Goal: Task Accomplishment & Management: Complete application form

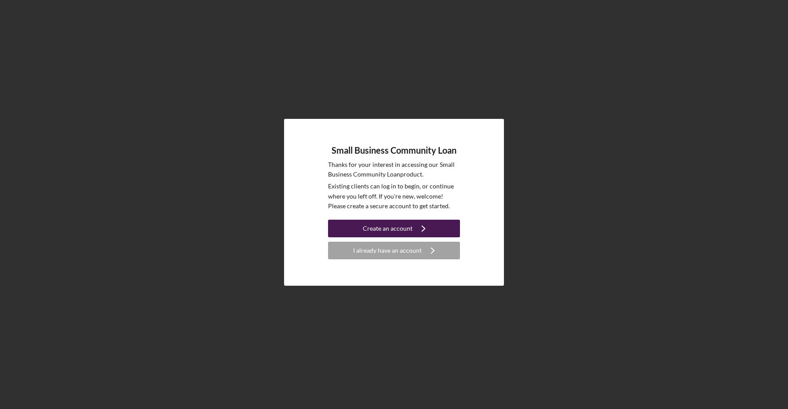
click at [413, 227] on icon "Icon/Navigate" at bounding box center [424, 228] width 22 height 22
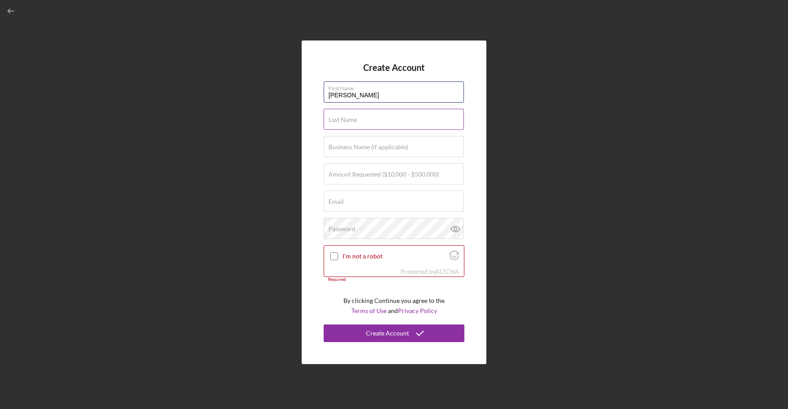
type input "[PERSON_NAME]"
click at [364, 146] on label "Business Name (if applicable)" at bounding box center [369, 146] width 80 height 7
click at [364, 146] on input "Business Name (if applicable)" at bounding box center [394, 146] width 140 height 21
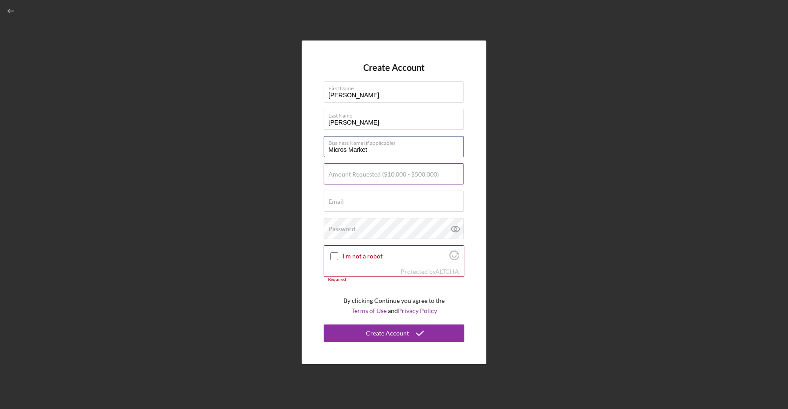
type input "Micros Market"
click at [362, 174] on label "Amount Requested ($10,000 - $500,000)" at bounding box center [384, 174] width 110 height 7
click at [362, 174] on input "Amount Requested ($10,000 - $500,000)" at bounding box center [394, 173] width 140 height 21
type input "$110,000"
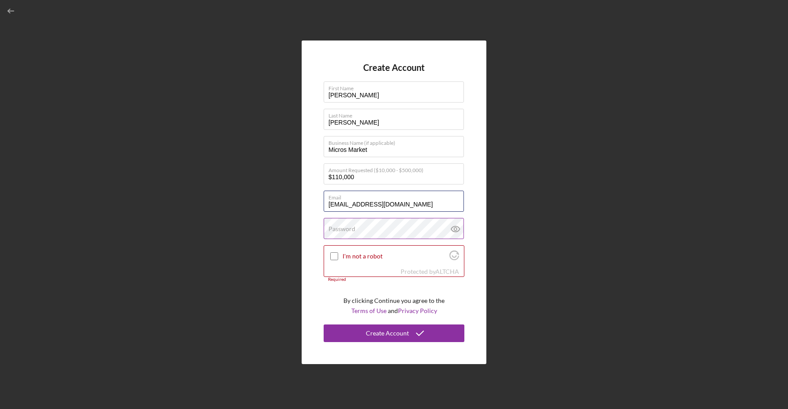
type input "[EMAIL_ADDRESS][DOMAIN_NAME]"
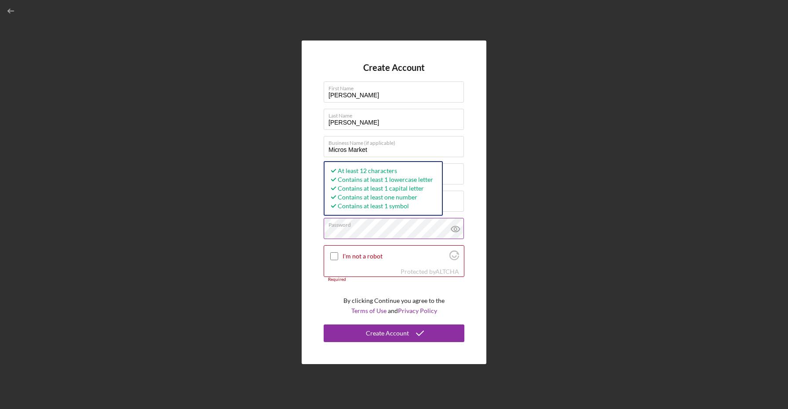
click at [460, 232] on icon at bounding box center [456, 229] width 22 height 22
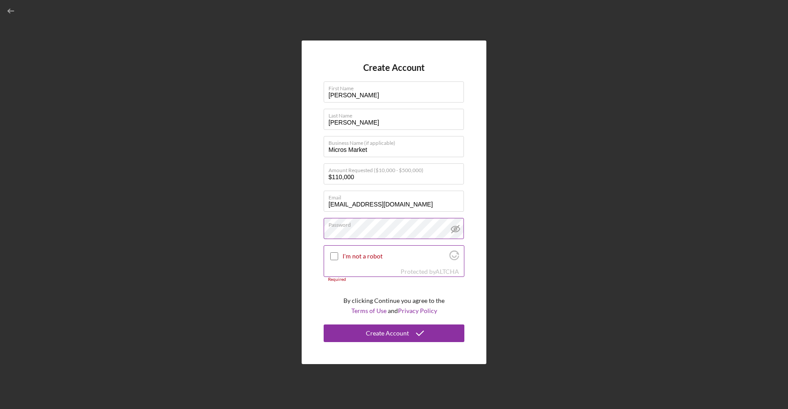
click at [337, 256] on input "I'm not a robot" at bounding box center [334, 256] width 8 height 8
checkbox input "true"
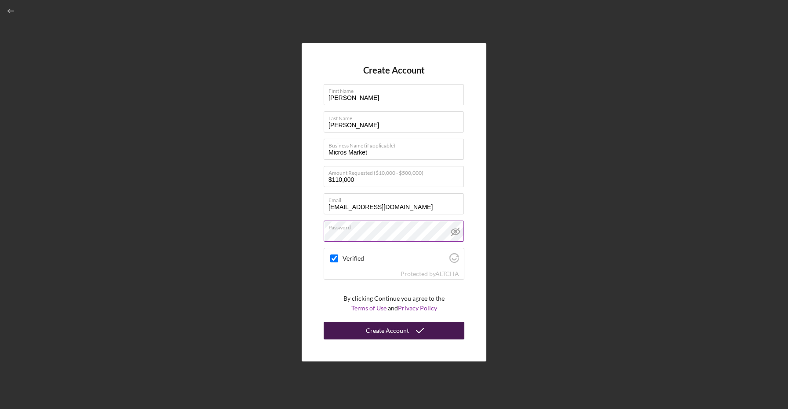
click at [415, 332] on icon "submit" at bounding box center [420, 330] width 22 height 22
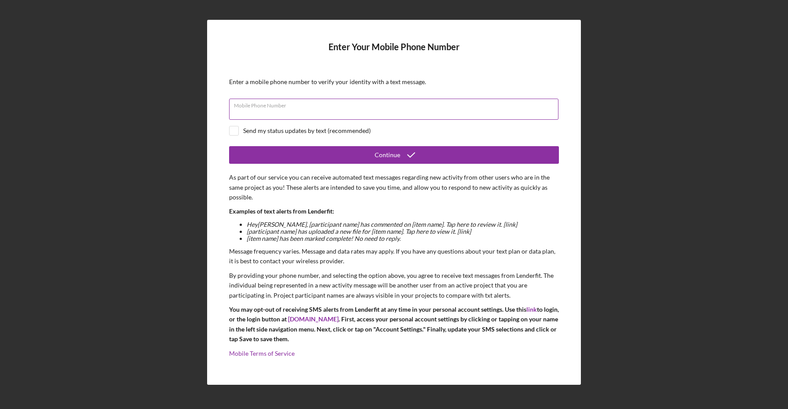
click at [297, 104] on div "Mobile Phone Number" at bounding box center [394, 110] width 330 height 22
type input "[PHONE_NUMBER]"
click at [232, 135] on input "checkbox" at bounding box center [234, 130] width 9 height 9
checkbox input "true"
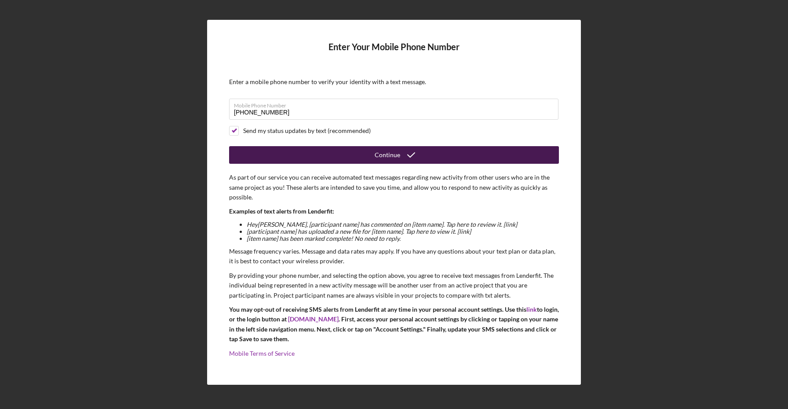
click at [376, 154] on div "Continue" at bounding box center [388, 155] width 26 height 18
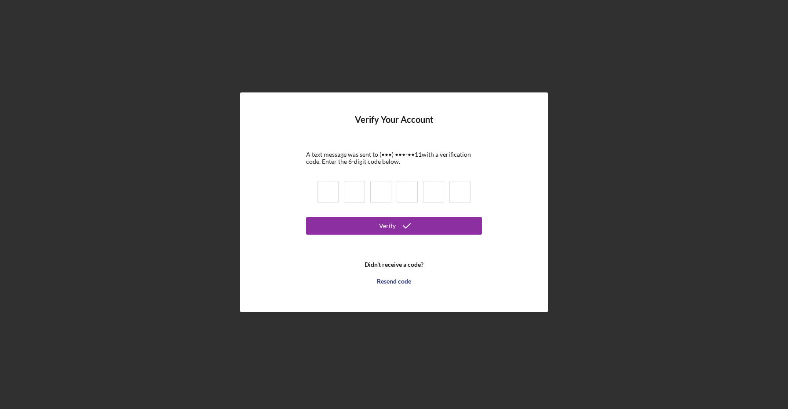
click at [331, 192] on input at bounding box center [328, 192] width 21 height 22
type input "5"
type input "1"
type input "6"
type input "1"
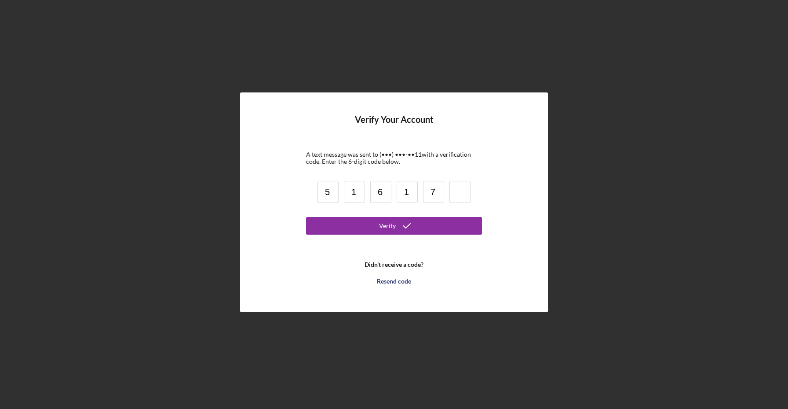
type input "7"
type input "4"
click at [363, 227] on button "Verify" at bounding box center [394, 226] width 176 height 18
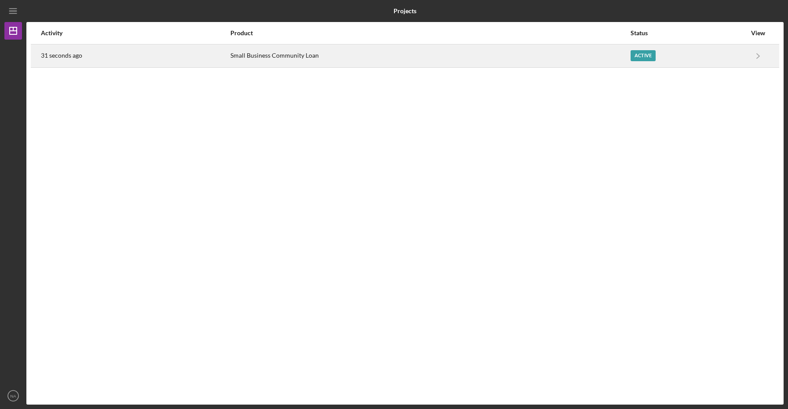
click at [746, 62] on div "Active" at bounding box center [689, 56] width 116 height 22
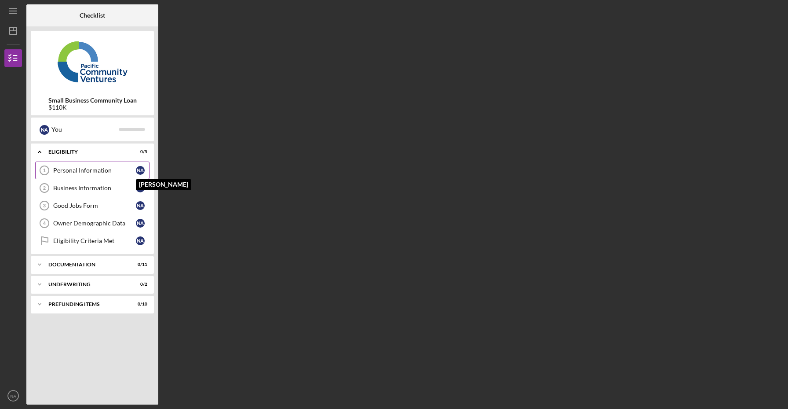
click at [138, 168] on div "N A" at bounding box center [140, 170] width 9 height 9
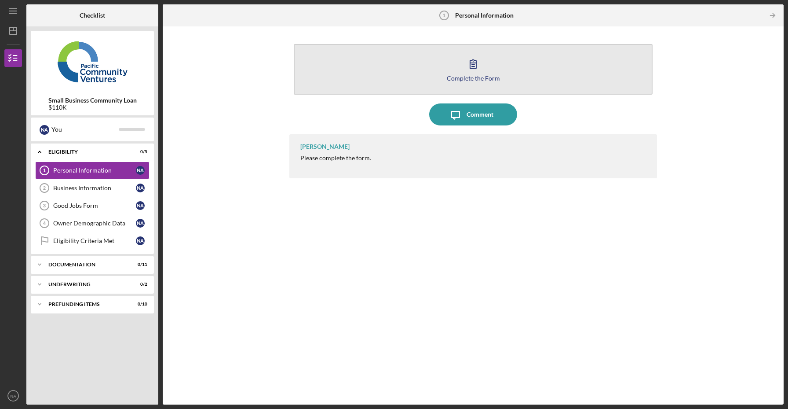
click at [492, 72] on button "Complete the Form Form" at bounding box center [473, 69] width 359 height 51
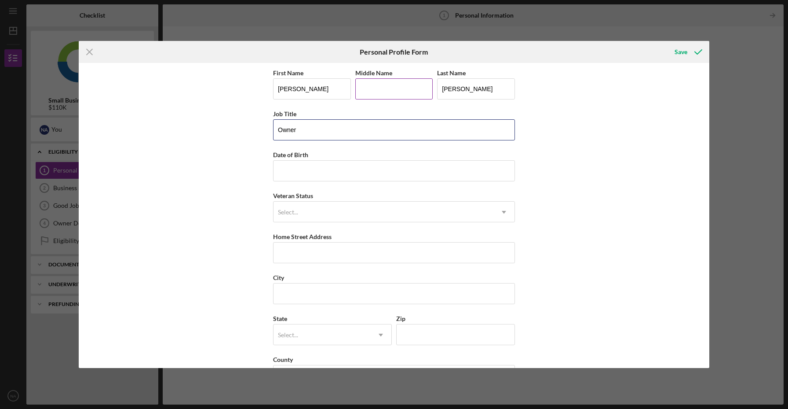
type input "Owner"
type input "[PERSON_NAME]"
type input "[DATE]"
click at [320, 211] on div "Select..." at bounding box center [384, 212] width 220 height 20
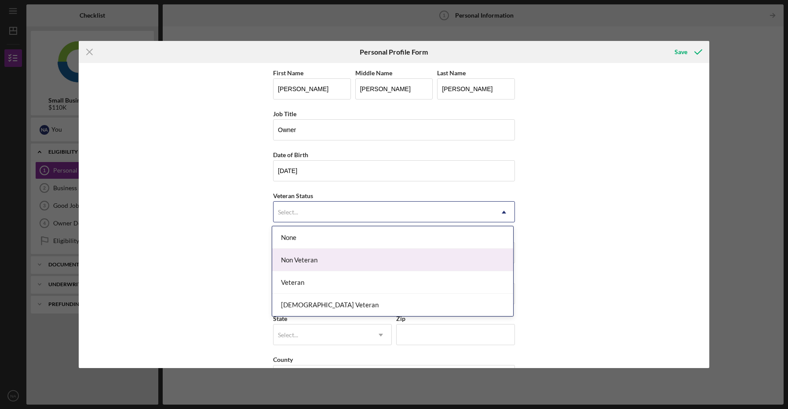
click at [307, 256] on div "Non Veteran" at bounding box center [392, 260] width 241 height 22
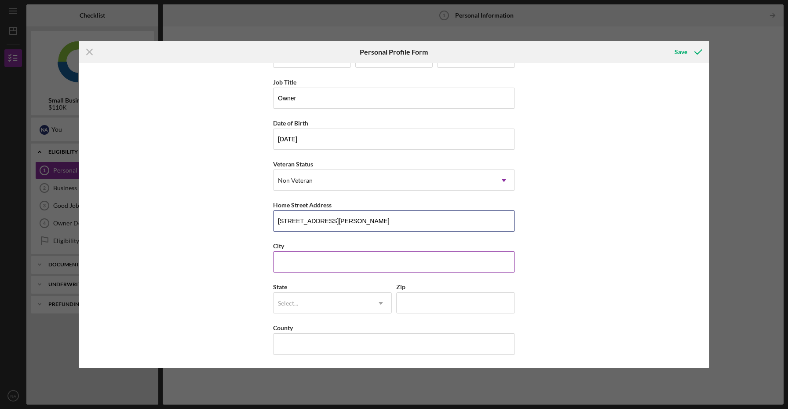
scroll to position [32, 0]
type input "[STREET_ADDRESS][PERSON_NAME]"
type input "[GEOGRAPHIC_DATA]"
click at [290, 306] on div "Select..." at bounding box center [288, 303] width 20 height 7
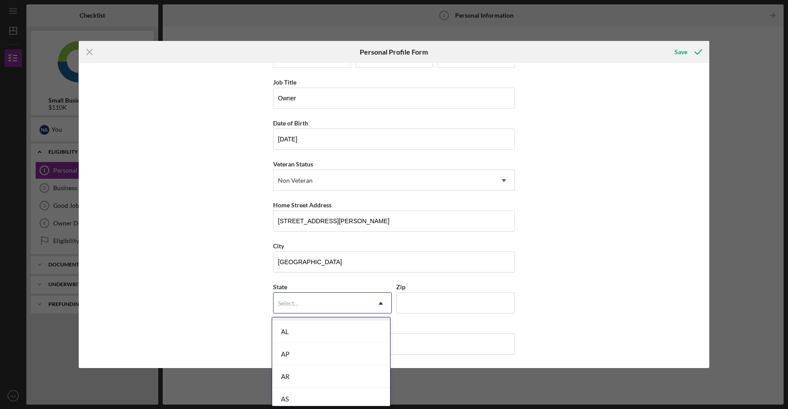
scroll to position [110, 0]
type input "c"
click at [300, 337] on div "CA" at bounding box center [331, 330] width 118 height 22
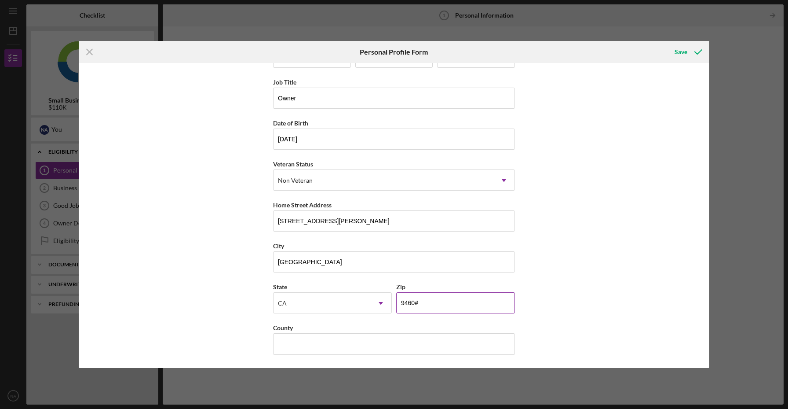
type input "94609"
click at [512, 342] on input "Alameda" at bounding box center [394, 343] width 242 height 21
click at [570, 298] on div "First Name [PERSON_NAME] Middle Name [PERSON_NAME] Last Name [PERSON_NAME] Titl…" at bounding box center [394, 215] width 631 height 305
click at [337, 343] on input "Alameda" at bounding box center [394, 343] width 242 height 21
click at [552, 300] on div "First Name [PERSON_NAME] Middle Name [PERSON_NAME] Last Name [PERSON_NAME] Titl…" at bounding box center [394, 215] width 631 height 305
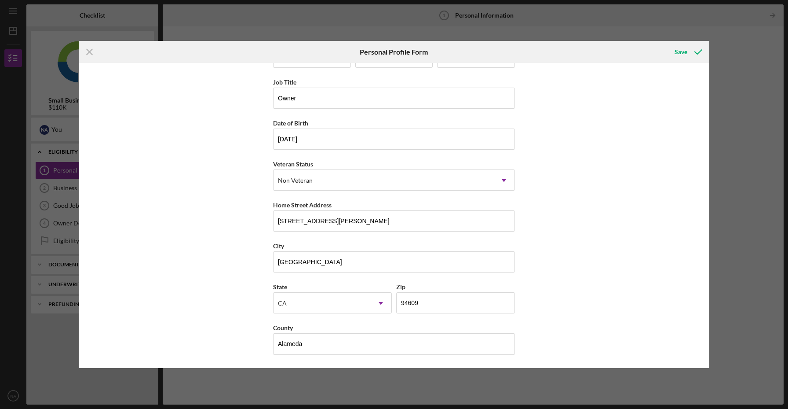
scroll to position [32, 0]
click at [358, 350] on input "Alameda" at bounding box center [394, 343] width 242 height 21
type input "A"
click at [665, 240] on div "First Name [PERSON_NAME] Middle Name [PERSON_NAME] Last Name [PERSON_NAME] Titl…" at bounding box center [394, 215] width 631 height 305
click at [429, 330] on div "County" at bounding box center [394, 327] width 242 height 11
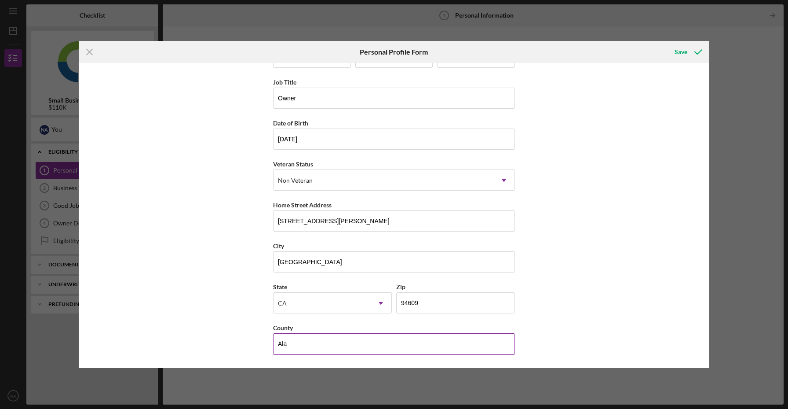
click at [370, 344] on input "Ala" at bounding box center [394, 343] width 242 height 21
type input "Alameda"
click at [742, 238] on div "Icon/Menu Close Personal Profile Form Save First Name [PERSON_NAME] Middle Name…" at bounding box center [394, 204] width 788 height 409
click at [684, 52] on div "Save" at bounding box center [681, 52] width 13 height 18
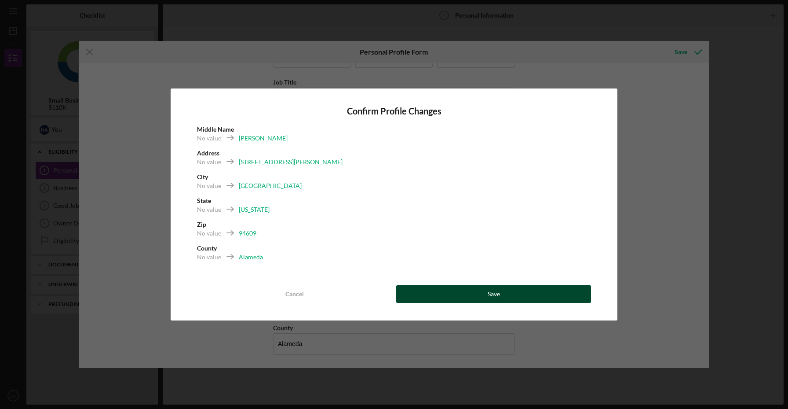
click at [471, 296] on button "Save" at bounding box center [493, 294] width 195 height 18
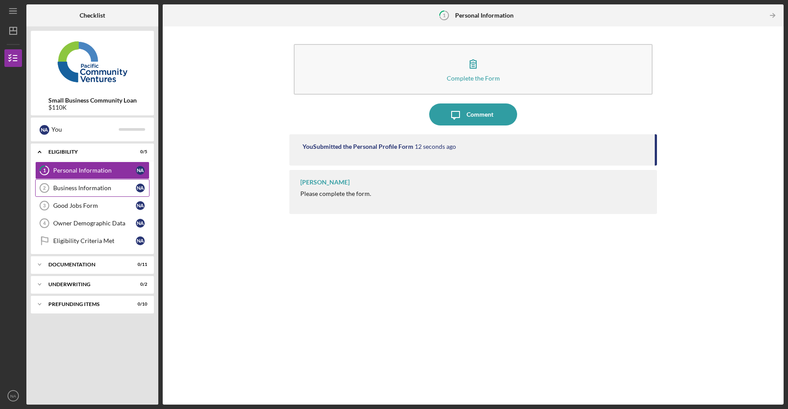
click at [132, 189] on div "Business Information" at bounding box center [94, 187] width 83 height 7
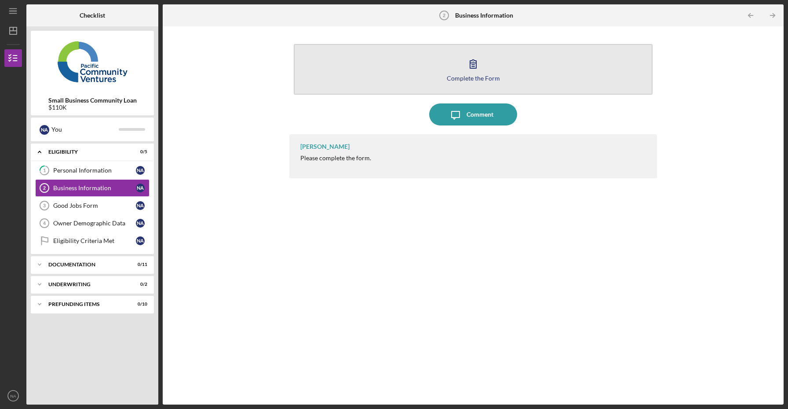
click at [477, 84] on button "Complete the Form Form" at bounding box center [473, 69] width 359 height 51
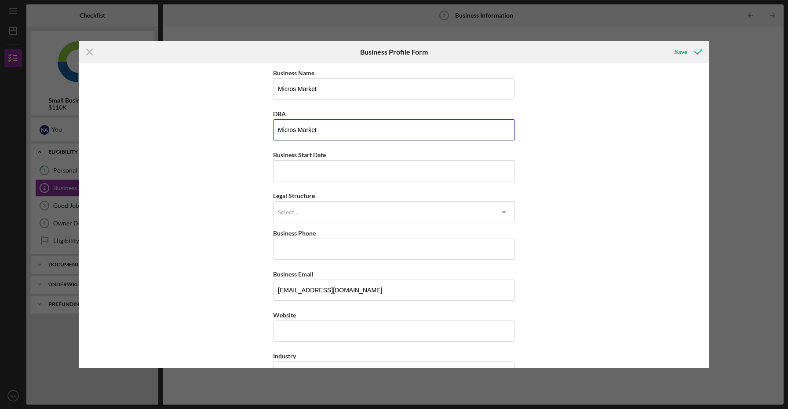
type input "Micros Market"
click at [233, 155] on div "Business Name Micros Market DBA Micros Market Business Start Date Legal Structu…" at bounding box center [394, 215] width 631 height 305
type input "[DATE]"
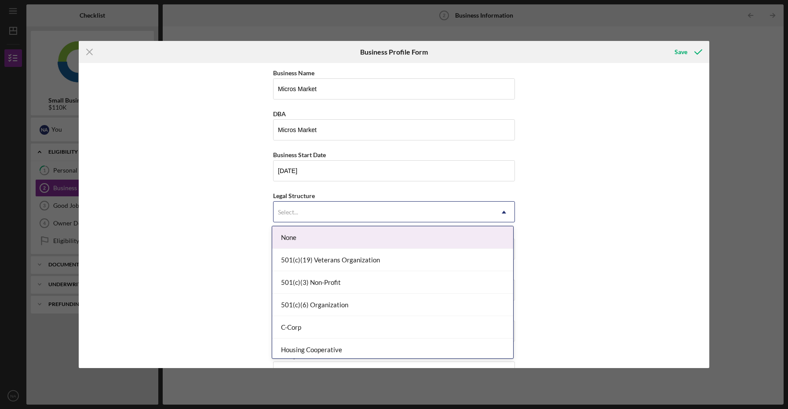
click at [279, 211] on div "Select..." at bounding box center [288, 212] width 20 height 7
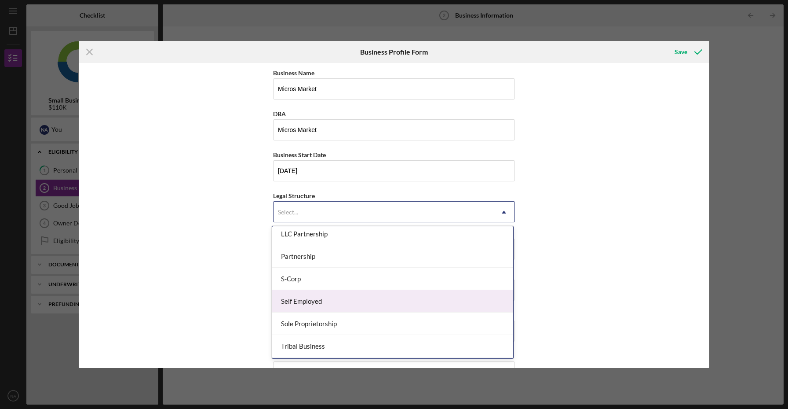
scroll to position [184, 0]
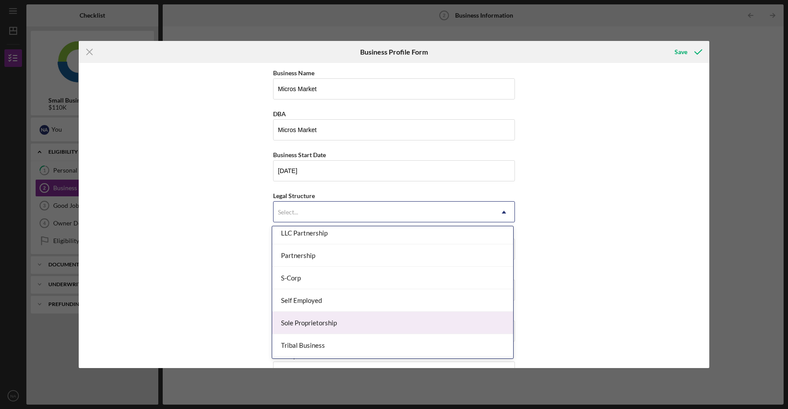
click at [306, 325] on div "Sole Proprietorship" at bounding box center [392, 322] width 241 height 22
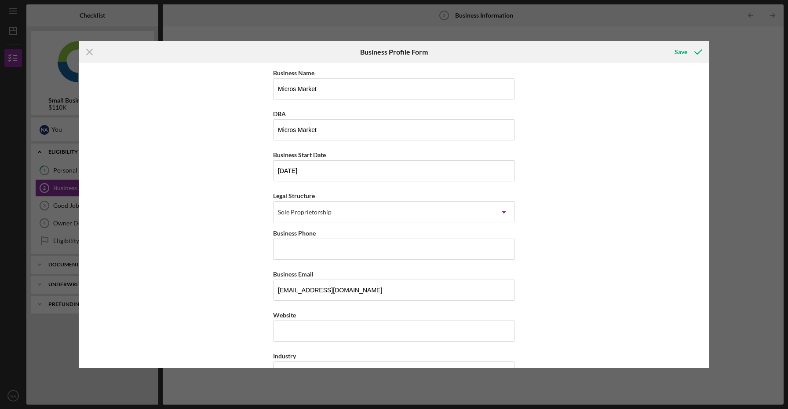
scroll to position [31, 0]
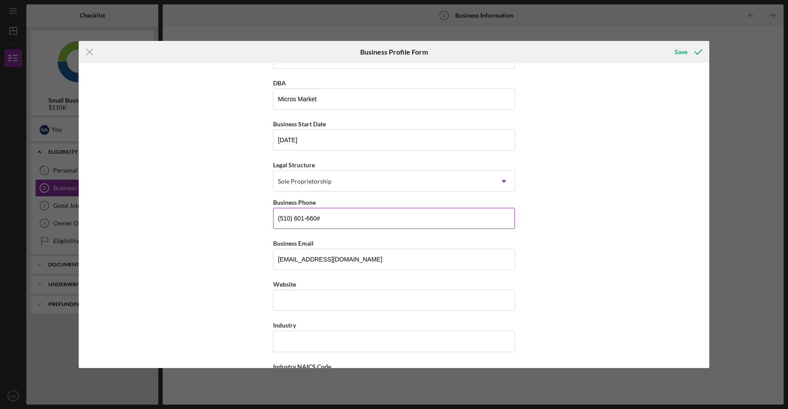
type input "[PHONE_NUMBER]"
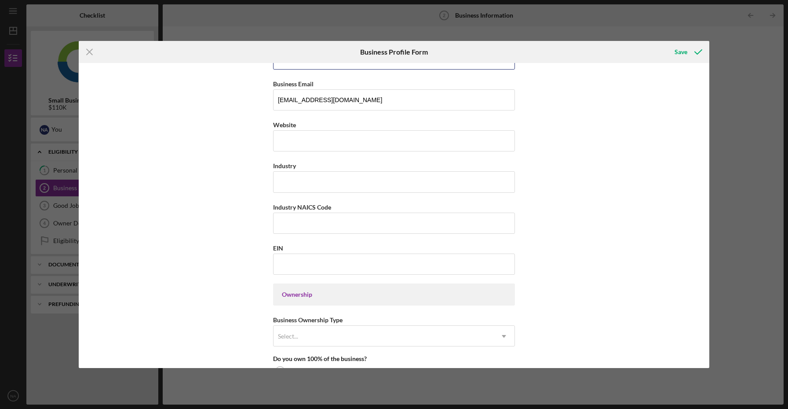
scroll to position [220, 0]
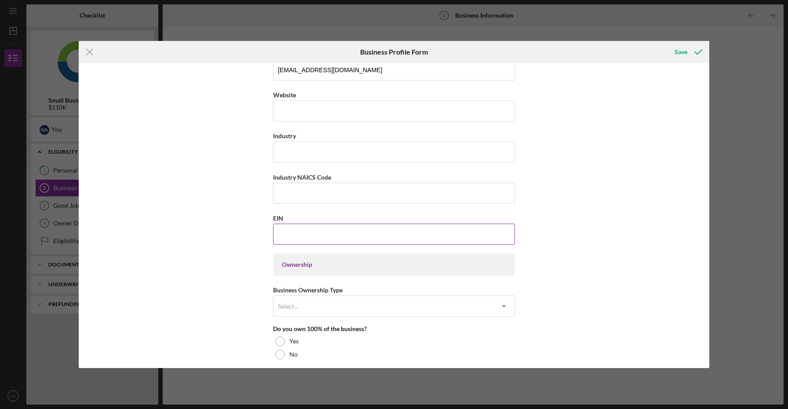
click at [298, 243] on input "EIN" at bounding box center [394, 233] width 242 height 21
type input "[US_EMPLOYER_IDENTIFICATION_NUMBER]"
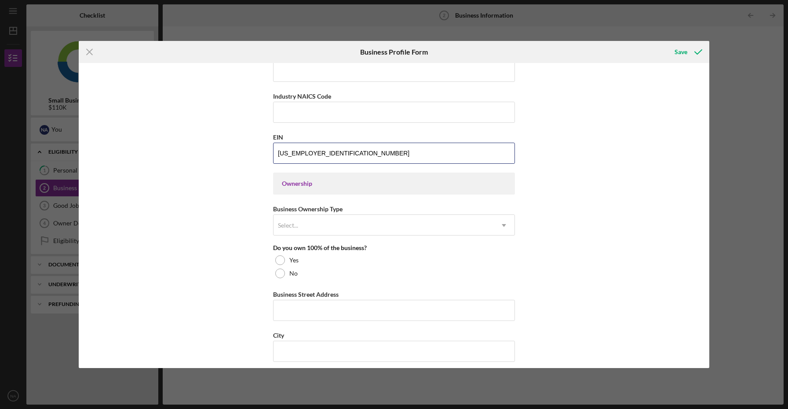
scroll to position [302, 0]
click at [438, 218] on div "Select..." at bounding box center [384, 224] width 220 height 20
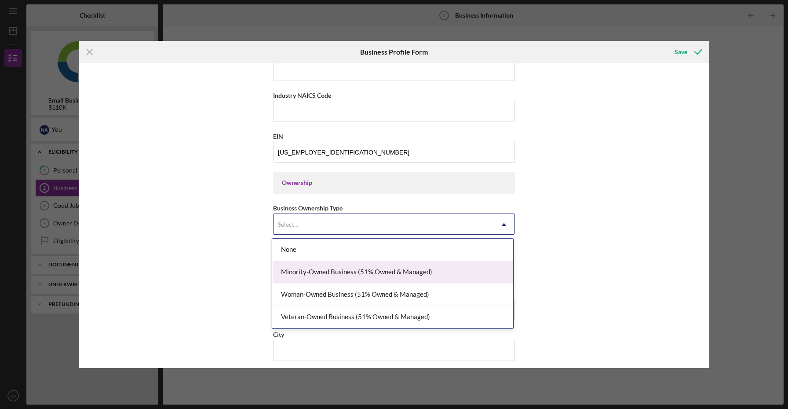
click at [416, 274] on div "Minority-Owned Business (51% Owned & Managed)" at bounding box center [392, 272] width 241 height 22
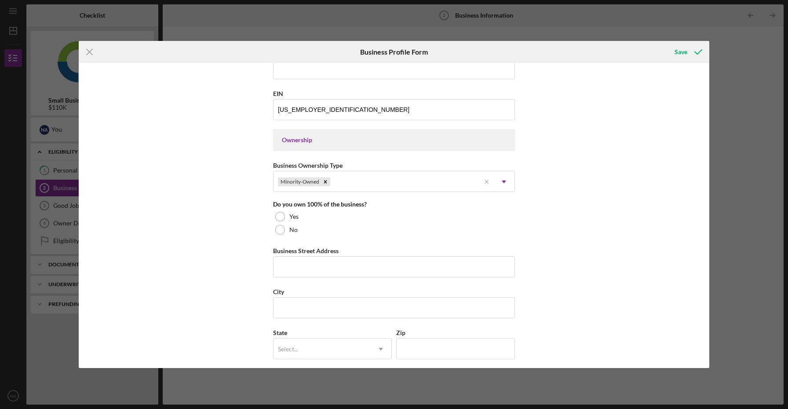
scroll to position [346, 0]
click at [275, 216] on div at bounding box center [280, 215] width 10 height 10
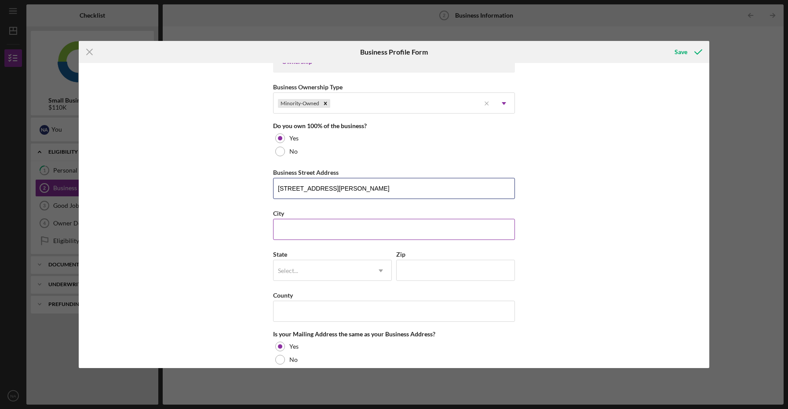
type input "[STREET_ADDRESS][PERSON_NAME]"
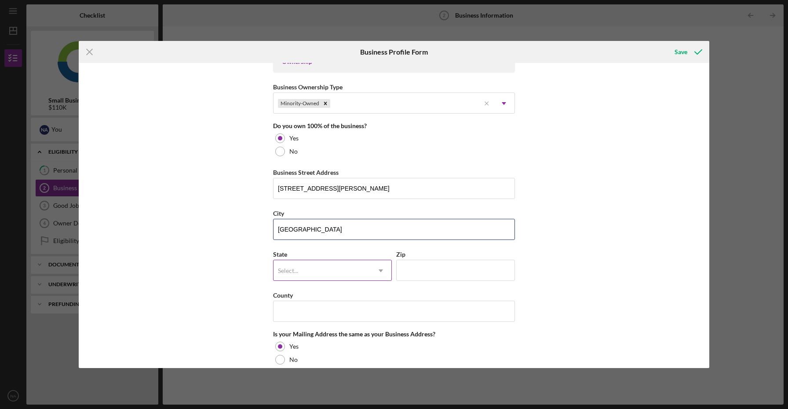
type input "[GEOGRAPHIC_DATA]"
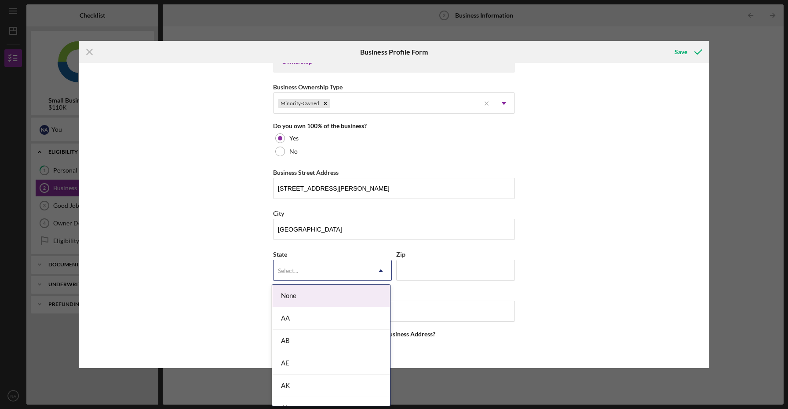
click at [278, 269] on div "Select..." at bounding box center [288, 270] width 20 height 7
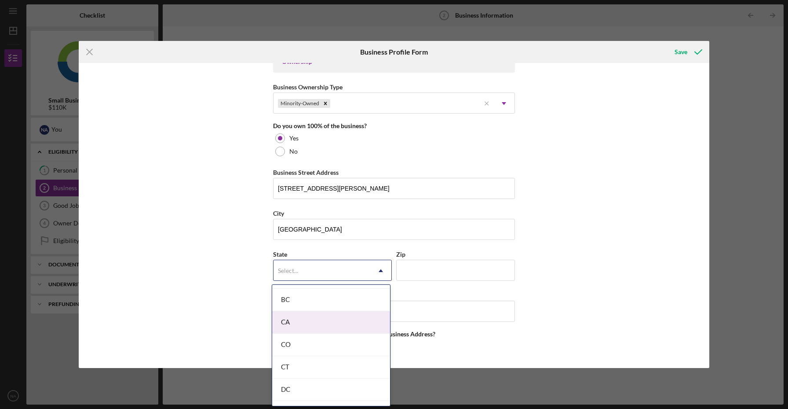
click at [298, 320] on div "CA" at bounding box center [331, 322] width 118 height 22
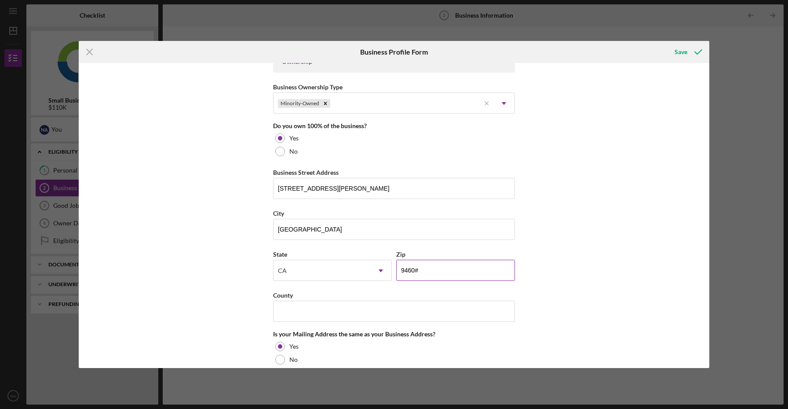
type input "94609"
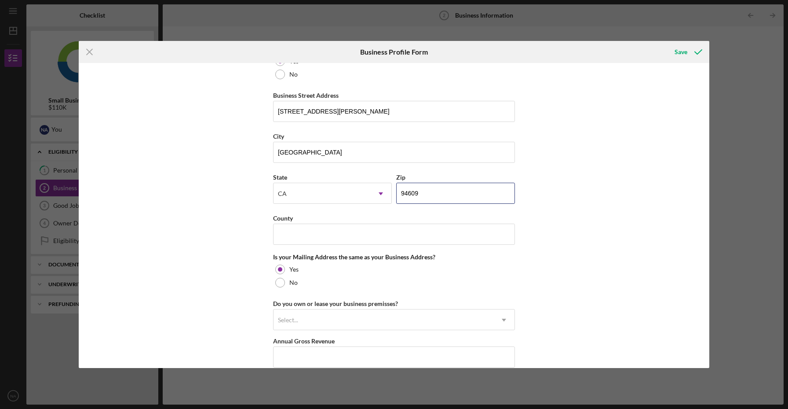
scroll to position [500, 0]
type input "a"
type input "Alameda"
click at [595, 245] on div "Business Name Micros Market DBA Micros Market Business Start Date [DATE] Legal …" at bounding box center [394, 215] width 631 height 305
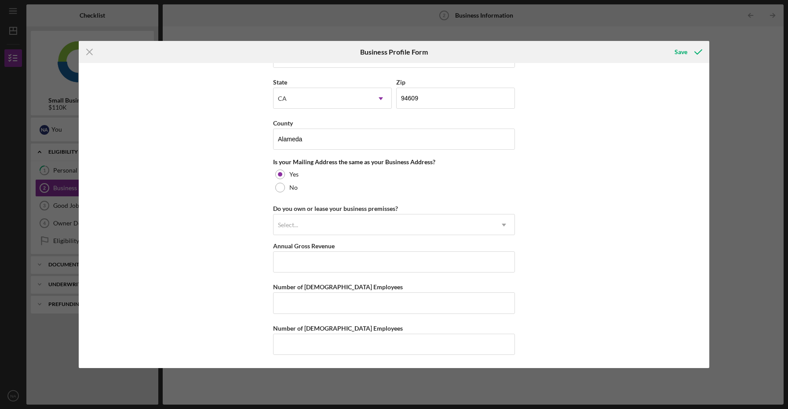
scroll to position [595, 0]
click at [452, 226] on div "Select..." at bounding box center [384, 225] width 220 height 20
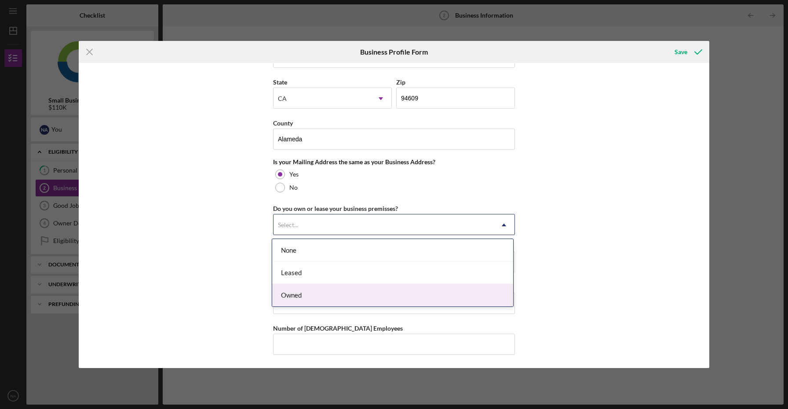
click at [397, 291] on div "Owned" at bounding box center [392, 295] width 241 height 22
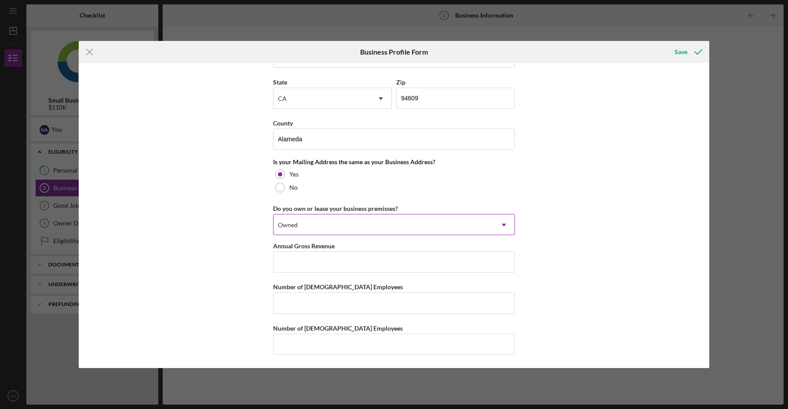
click at [372, 233] on div "Owned" at bounding box center [384, 225] width 220 height 20
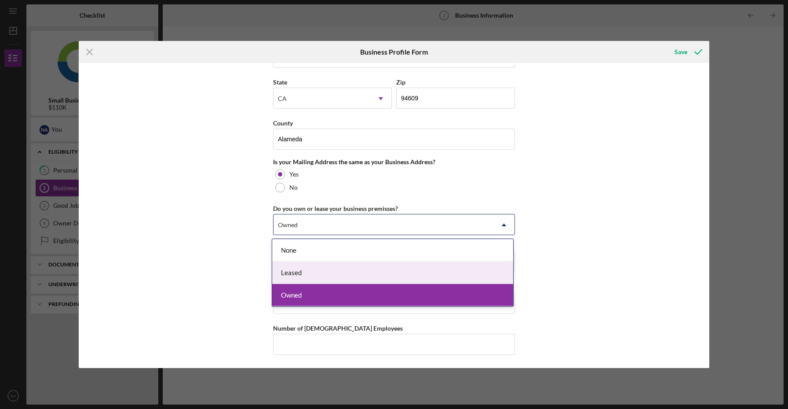
click at [343, 270] on div "Leased" at bounding box center [392, 272] width 241 height 22
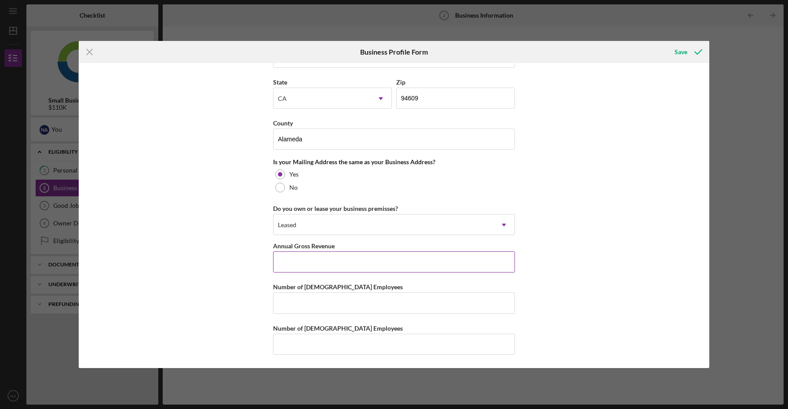
click at [335, 266] on input "Annual Gross Revenue" at bounding box center [394, 261] width 242 height 21
type input "$1,100,000"
click at [336, 300] on input "Number of [DEMOGRAPHIC_DATA] Employees" at bounding box center [394, 302] width 242 height 21
type input "3"
type input "1"
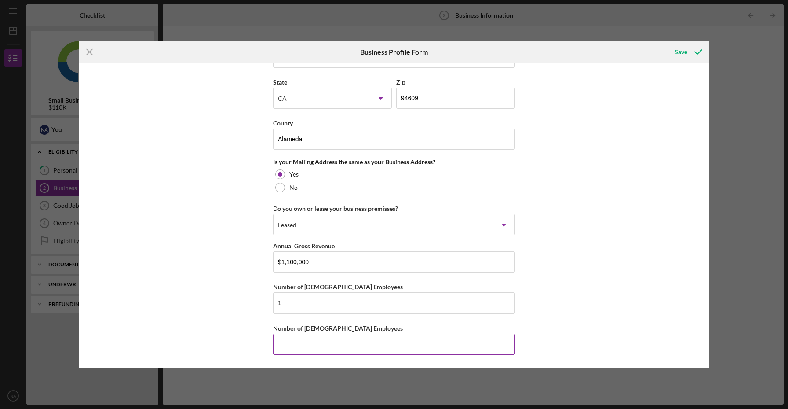
click at [300, 341] on input "Number of [DEMOGRAPHIC_DATA] Employees" at bounding box center [394, 343] width 242 height 21
type input "3"
click at [684, 49] on div "Save" at bounding box center [681, 52] width 13 height 18
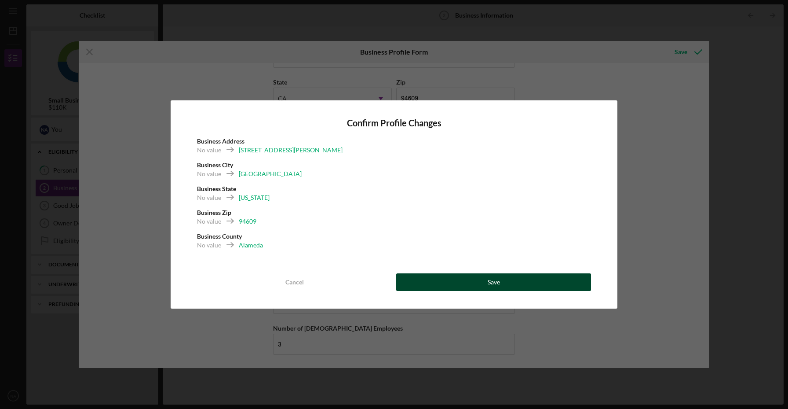
click at [492, 284] on div "Save" at bounding box center [494, 282] width 12 height 18
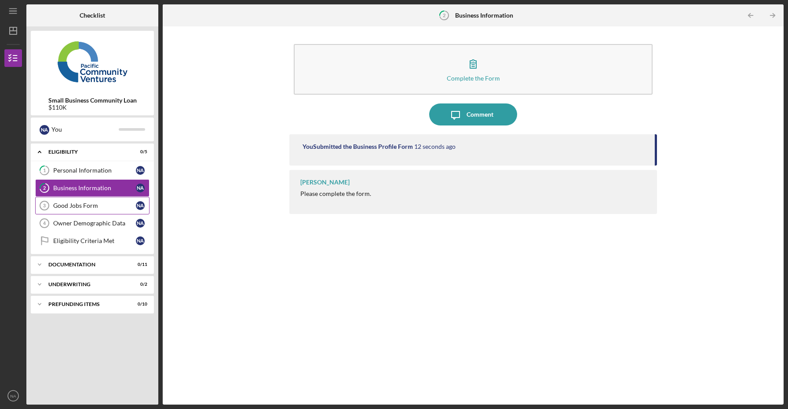
click at [106, 209] on link "Good Jobs Form 3 Good Jobs Form N A" at bounding box center [92, 206] width 114 height 18
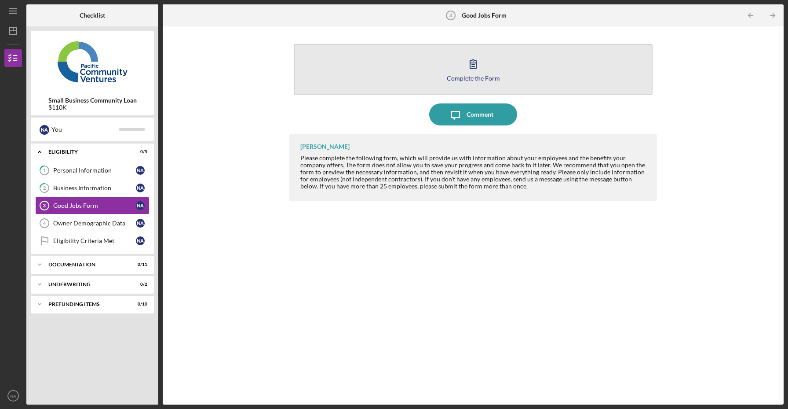
click at [475, 59] on icon "button" at bounding box center [473, 64] width 22 height 22
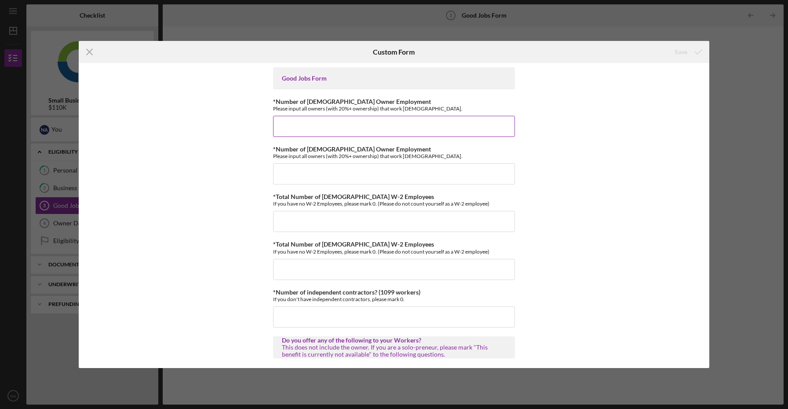
click at [319, 125] on input "*Number of [DEMOGRAPHIC_DATA] Owner Employment" at bounding box center [394, 126] width 242 height 21
type input "1"
click at [315, 176] on input "*Number of [DEMOGRAPHIC_DATA] Owner Employment" at bounding box center [394, 173] width 242 height 21
type input "0"
click at [297, 224] on input "*Total Number of [DEMOGRAPHIC_DATA] W-2 Employees" at bounding box center [394, 221] width 242 height 21
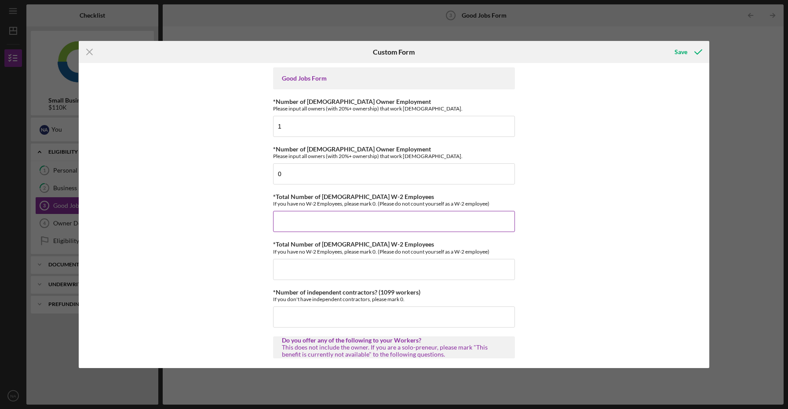
type input "3"
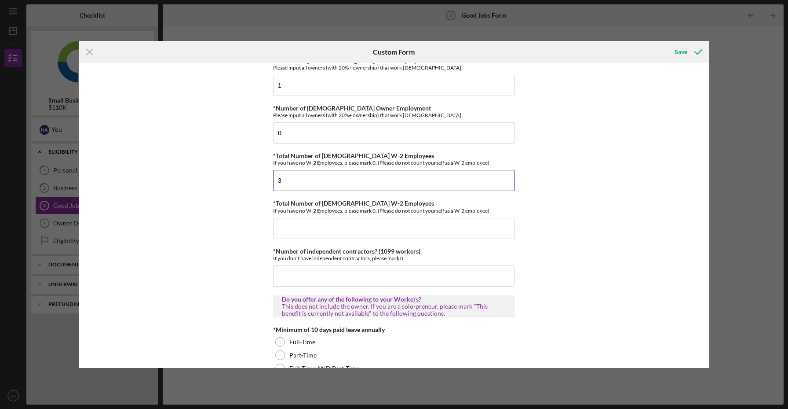
scroll to position [42, 0]
type input "0"
click at [303, 226] on input "*Total Number of [DEMOGRAPHIC_DATA] W-2 Employees" at bounding box center [394, 226] width 242 height 21
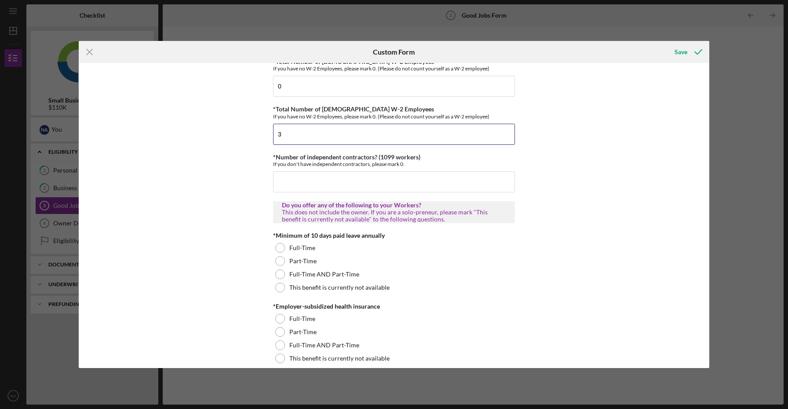
scroll to position [152, 0]
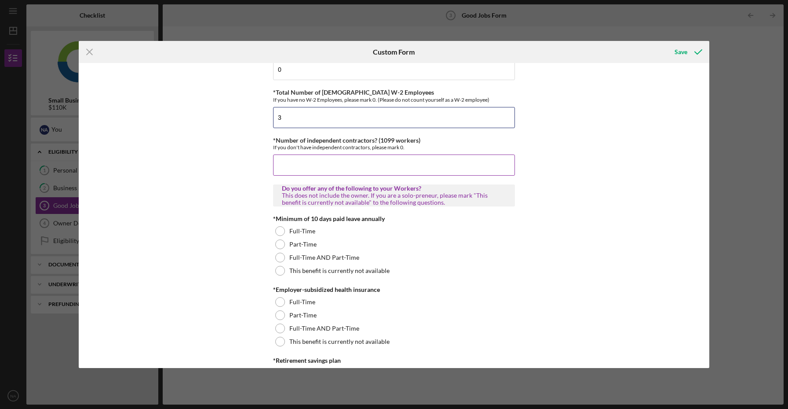
type input "3"
click at [307, 170] on input "*Number of independent contractors? (1099 workers)" at bounding box center [394, 164] width 242 height 21
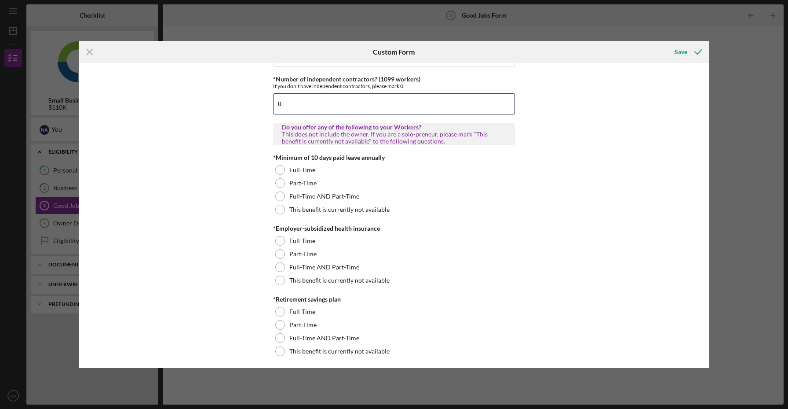
scroll to position [221, 0]
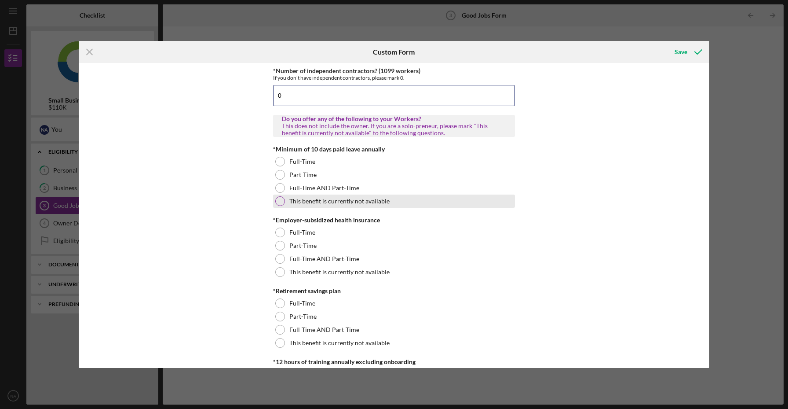
type input "0"
click at [280, 200] on div at bounding box center [280, 201] width 10 height 10
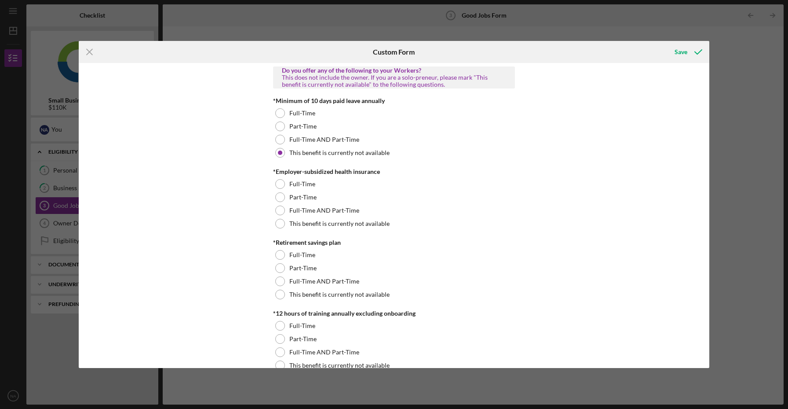
scroll to position [271, 0]
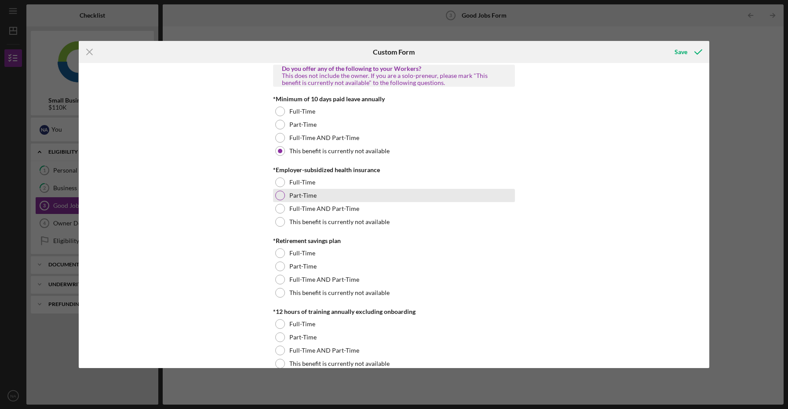
click at [275, 195] on div at bounding box center [280, 195] width 10 height 10
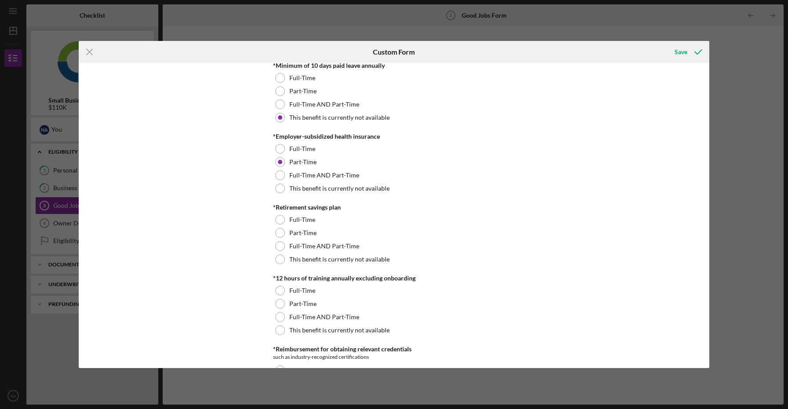
scroll to position [317, 0]
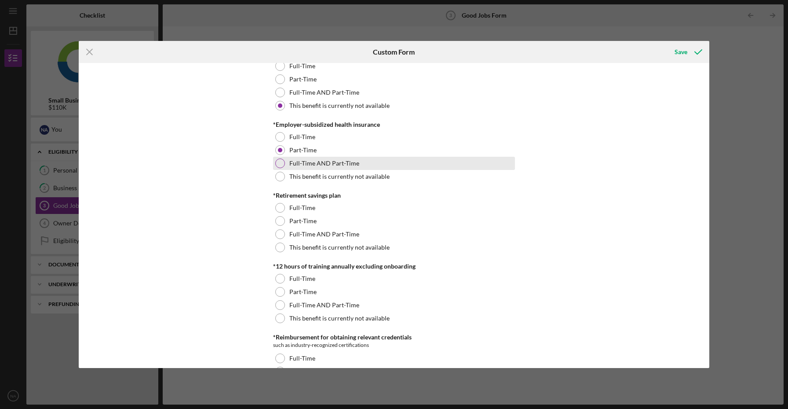
click at [278, 163] on div at bounding box center [280, 163] width 10 height 10
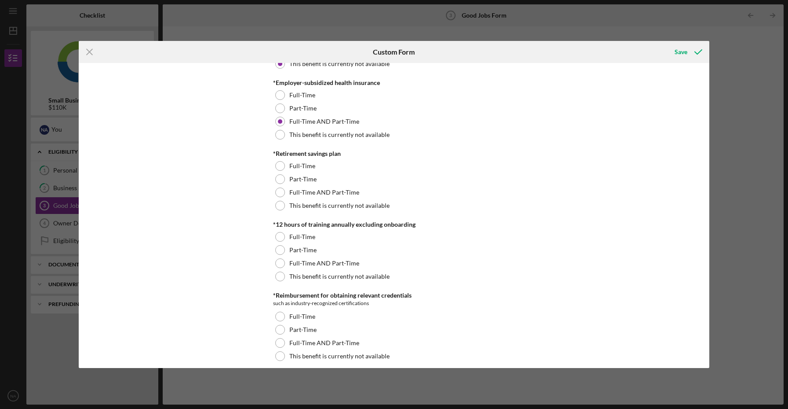
scroll to position [362, 0]
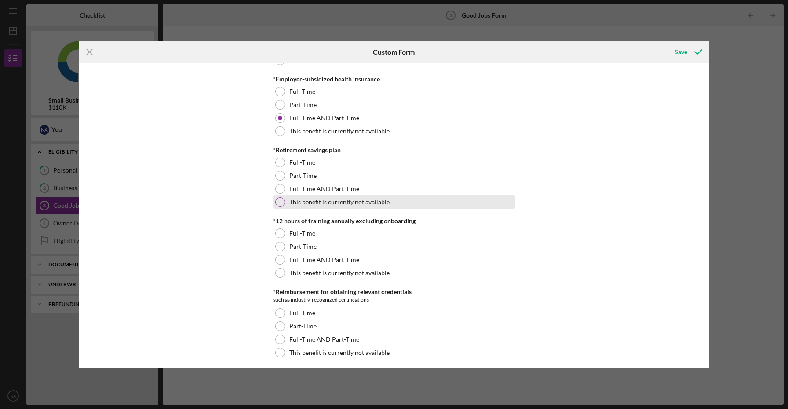
click at [278, 202] on div at bounding box center [280, 202] width 10 height 10
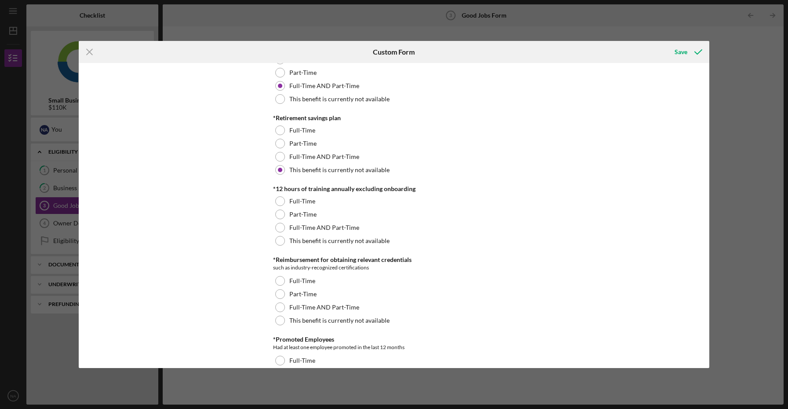
scroll to position [395, 0]
click at [278, 240] on div at bounding box center [280, 240] width 10 height 10
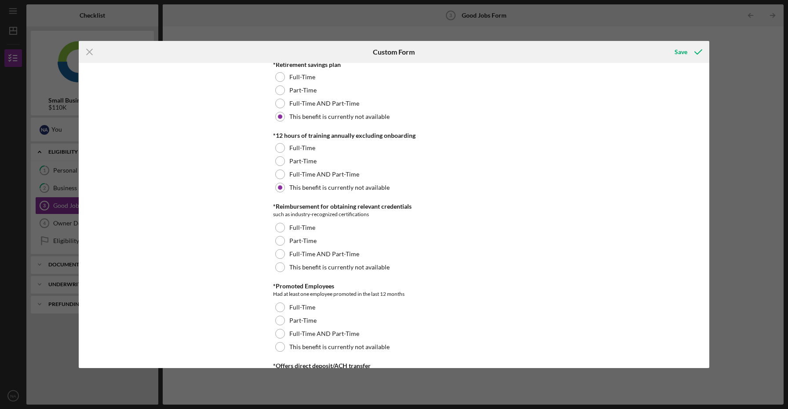
scroll to position [453, 0]
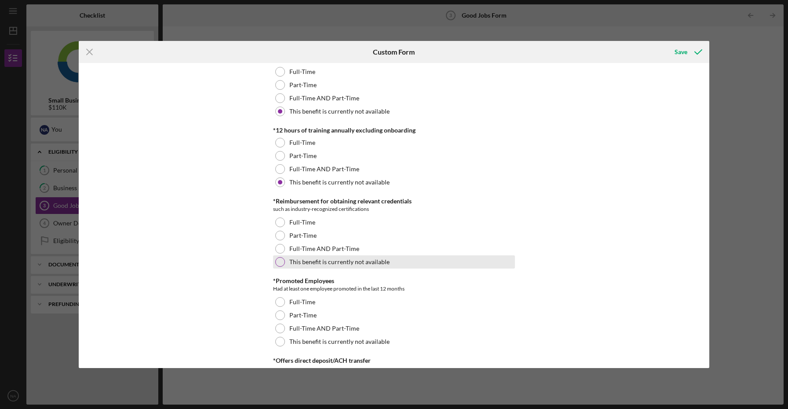
click at [279, 263] on div at bounding box center [280, 262] width 10 height 10
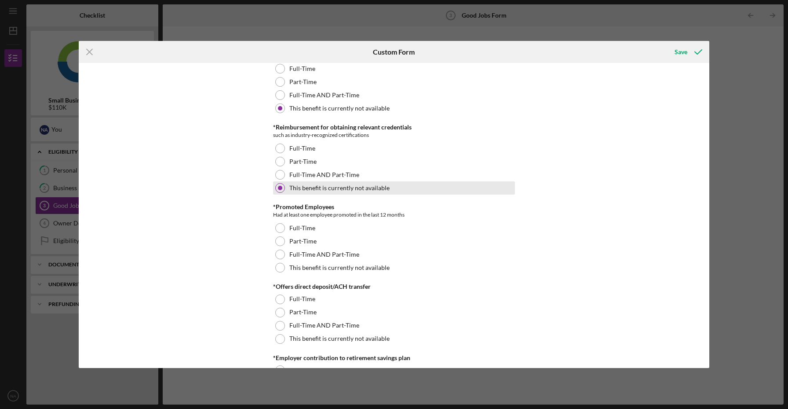
scroll to position [530, 0]
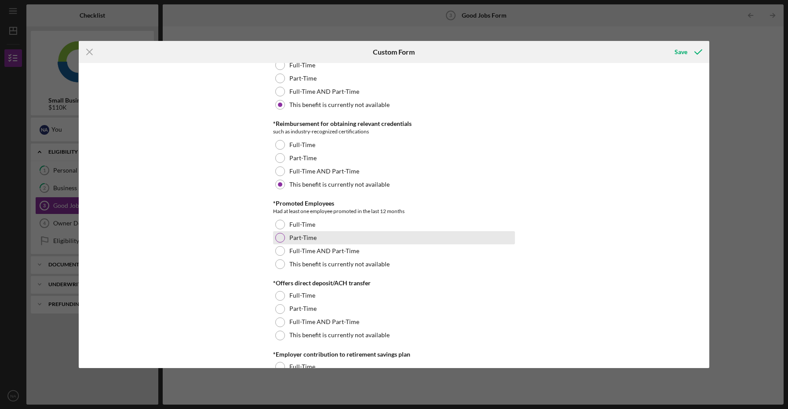
click at [278, 238] on div at bounding box center [280, 238] width 10 height 10
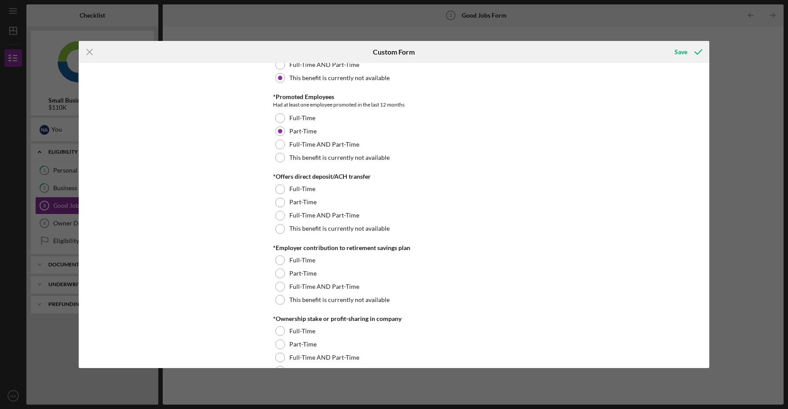
scroll to position [641, 0]
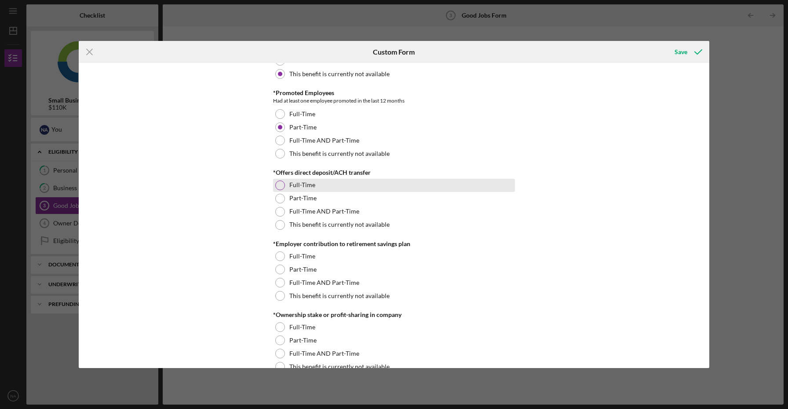
click at [276, 184] on div at bounding box center [280, 185] width 10 height 10
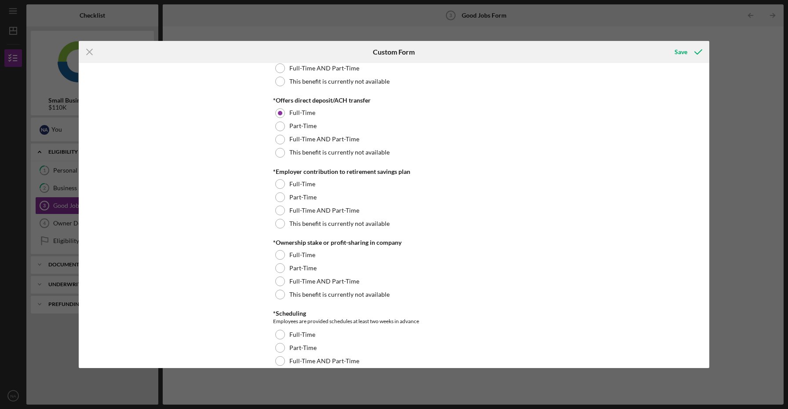
scroll to position [720, 0]
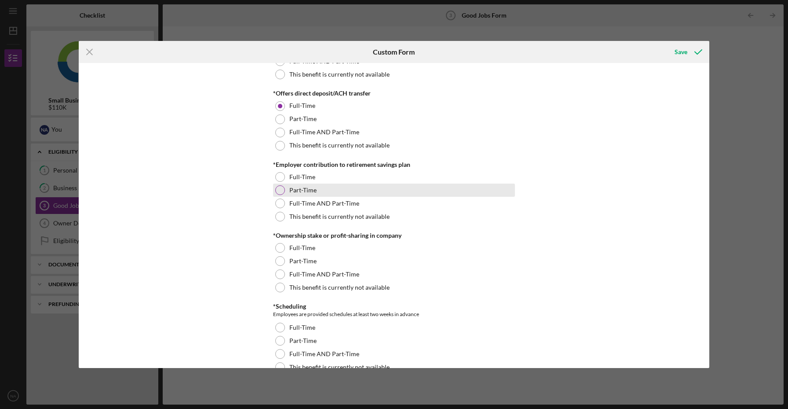
click at [277, 190] on div at bounding box center [280, 190] width 10 height 10
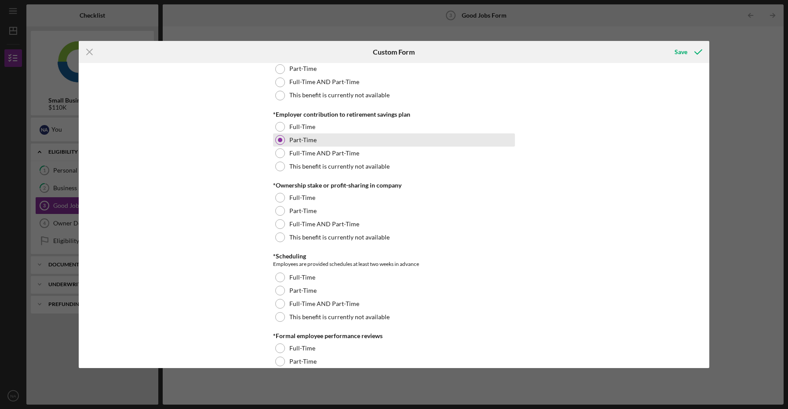
scroll to position [772, 0]
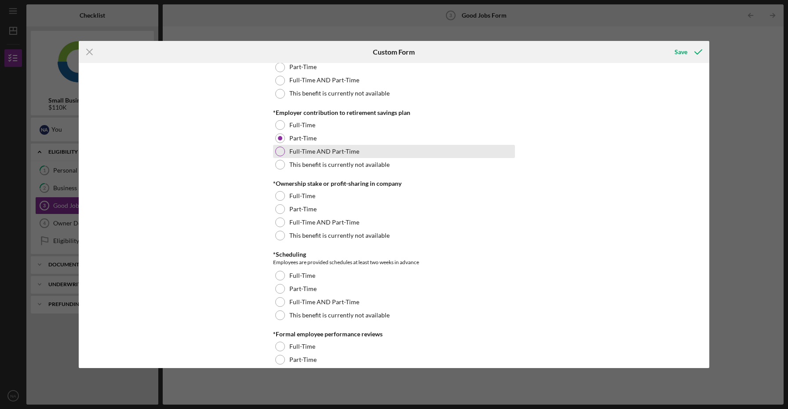
click at [278, 152] on div at bounding box center [280, 151] width 10 height 10
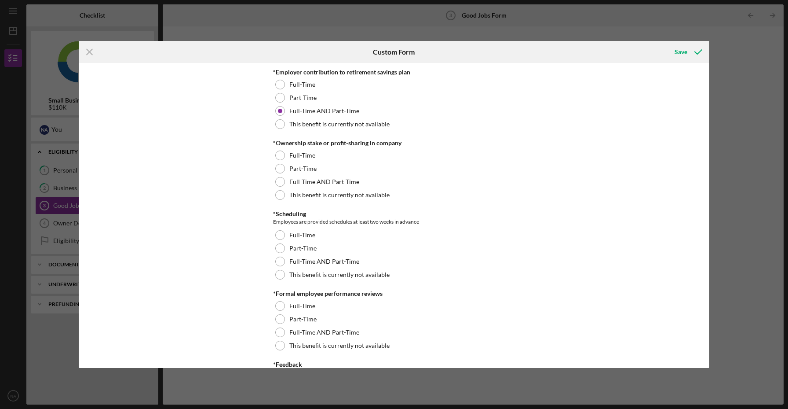
scroll to position [814, 0]
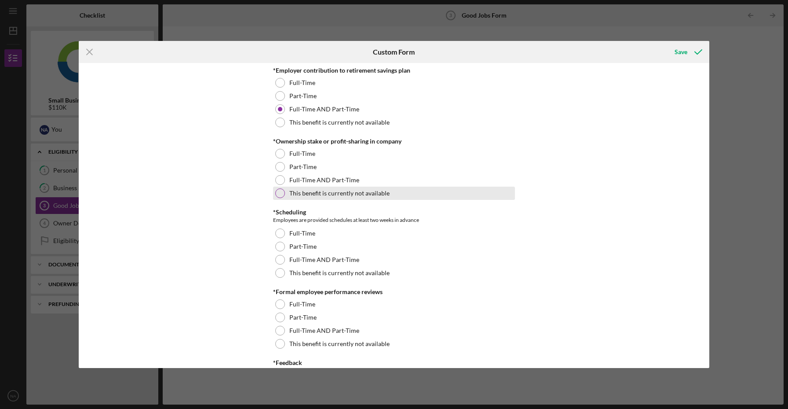
click at [277, 190] on div at bounding box center [280, 193] width 10 height 10
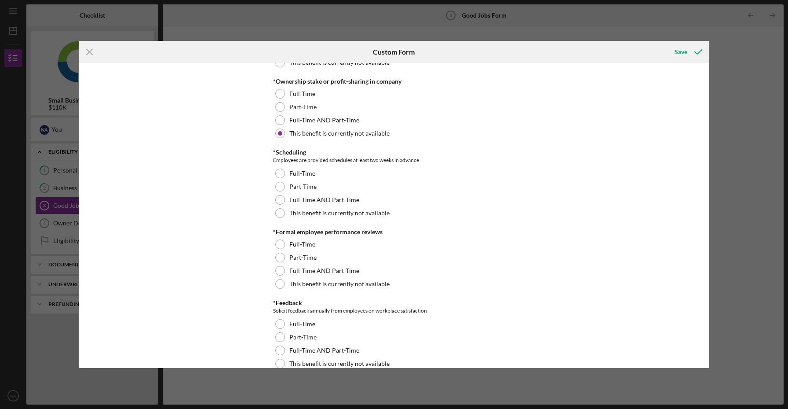
scroll to position [875, 0]
click at [281, 199] on div at bounding box center [280, 199] width 10 height 10
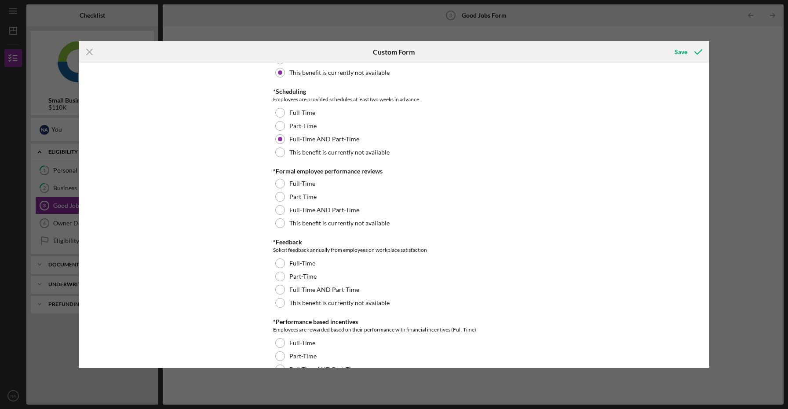
scroll to position [936, 0]
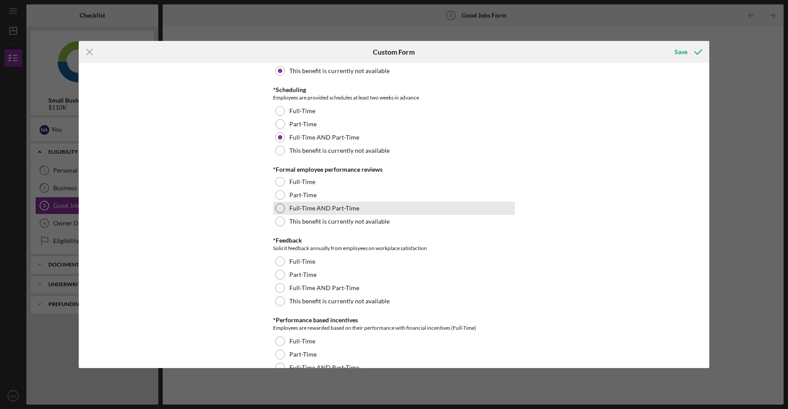
click at [276, 206] on div at bounding box center [280, 208] width 10 height 10
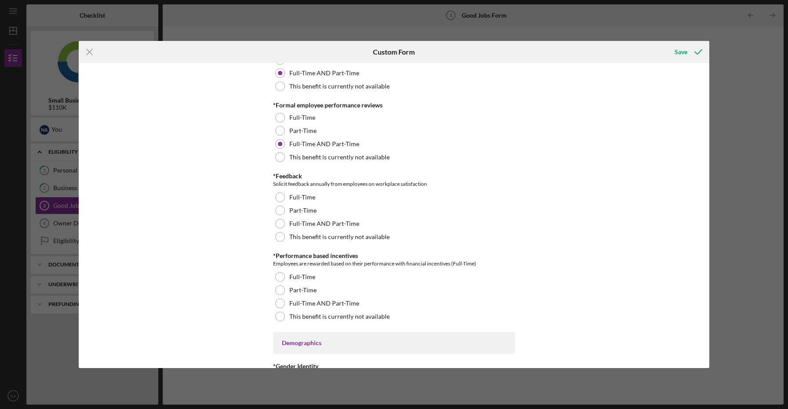
scroll to position [1001, 0]
click at [282, 222] on div at bounding box center [280, 223] width 10 height 10
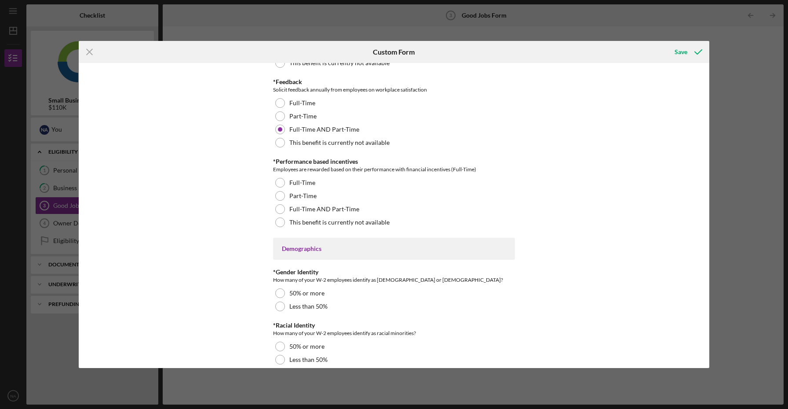
scroll to position [1095, 0]
click at [277, 222] on div at bounding box center [280, 221] width 10 height 10
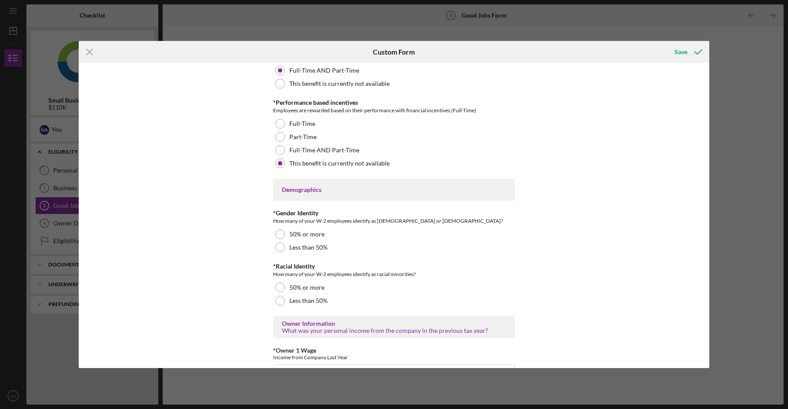
scroll to position [1157, 0]
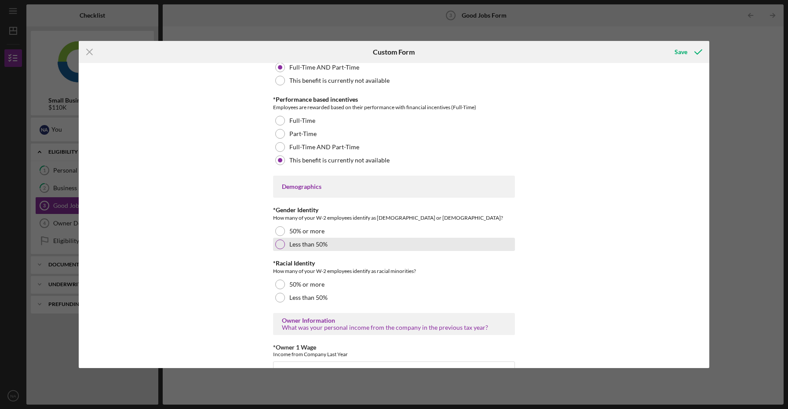
click at [276, 245] on div at bounding box center [280, 244] width 10 height 10
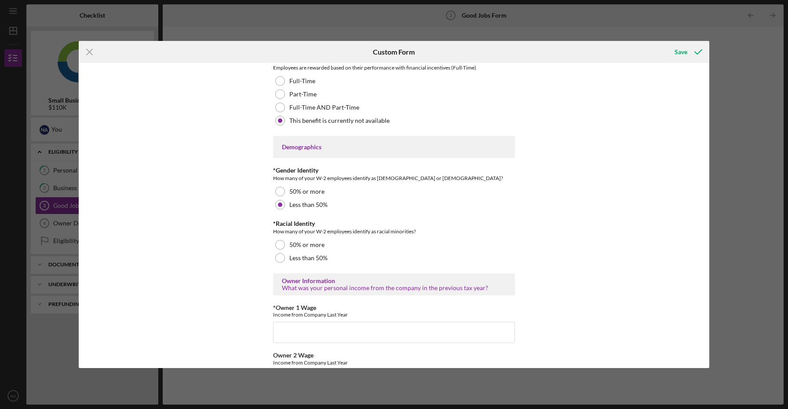
scroll to position [1197, 0]
click at [275, 244] on div at bounding box center [280, 243] width 10 height 10
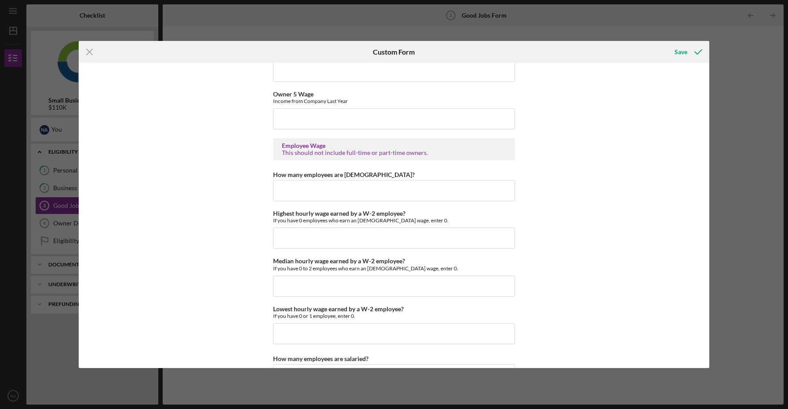
scroll to position [1600, 0]
type input "150000"
click at [319, 198] on input "How many employees are [DEMOGRAPHIC_DATA]?" at bounding box center [394, 189] width 242 height 21
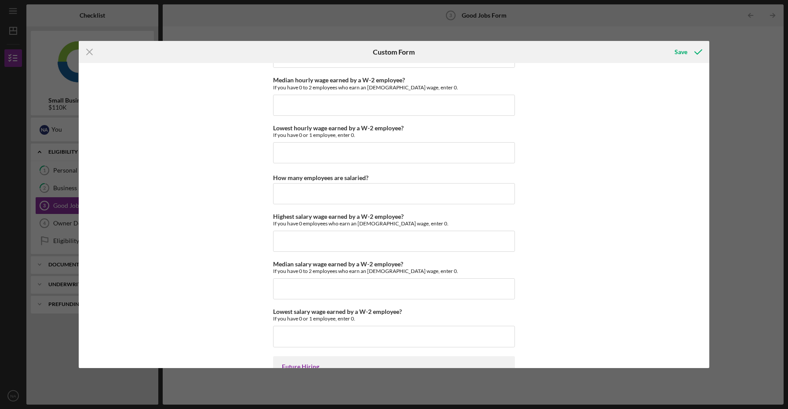
scroll to position [1780, 0]
type input "3"
click at [319, 195] on input "How many employees are salaried?" at bounding box center [394, 194] width 242 height 21
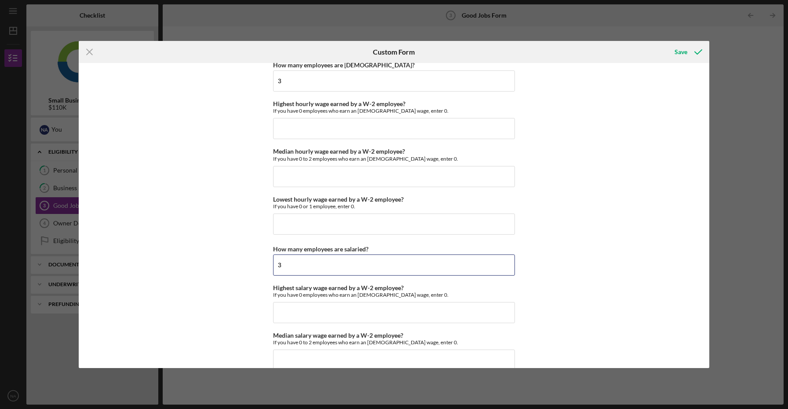
scroll to position [1709, 0]
type input "3"
click at [302, 219] on input "Lowest hourly wage earned by a W-2 employee?" at bounding box center [394, 224] width 242 height 21
type input "$0"
type input "$16"
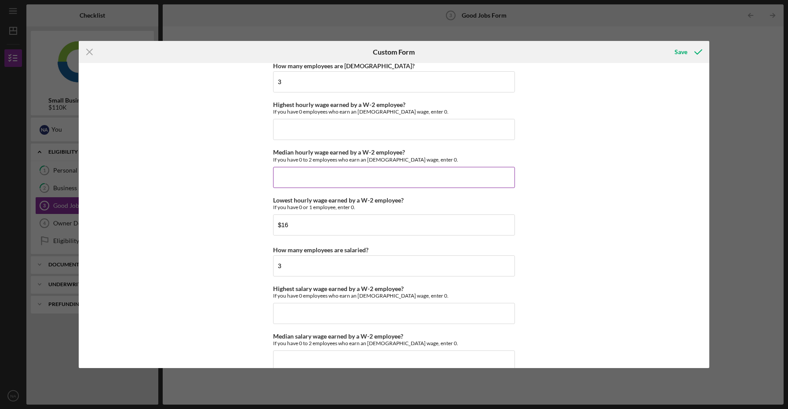
click at [326, 179] on input "Median hourly wage earned by a W-2 employee?" at bounding box center [394, 177] width 242 height 21
type input "$16"
click at [330, 133] on input "Highest hourly wage earned by a W-2 employee?" at bounding box center [394, 129] width 242 height 21
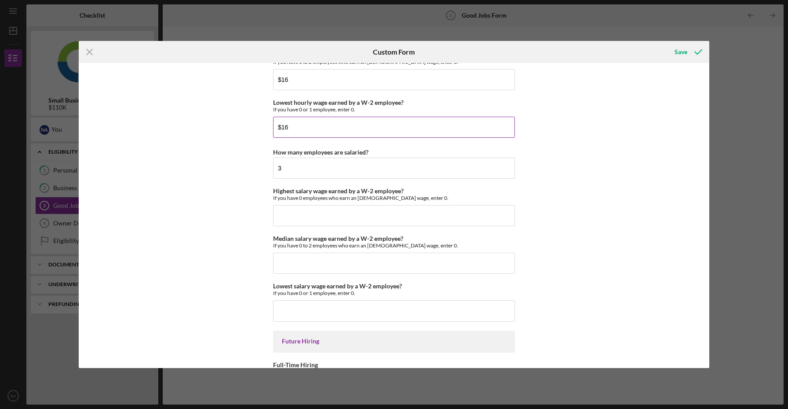
scroll to position [1815, 0]
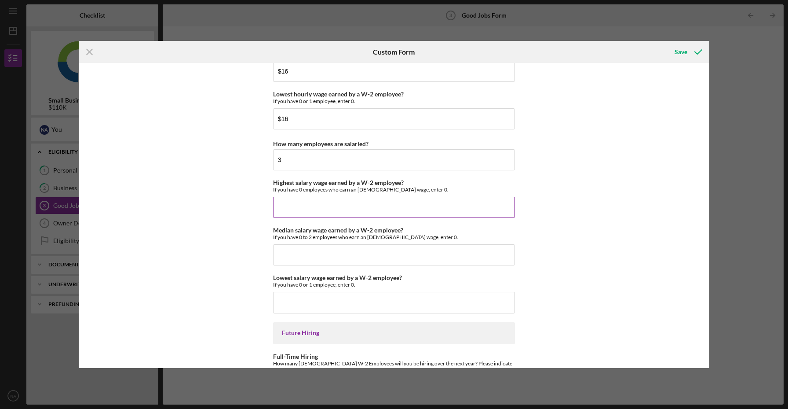
type input "$16"
click at [350, 211] on input "Highest salary wage earned by a W-2 employee?" at bounding box center [394, 207] width 242 height 21
type input "$0"
click at [340, 256] on input "Median salary wage earned by a W-2 employee?" at bounding box center [394, 254] width 242 height 21
type input "$-"
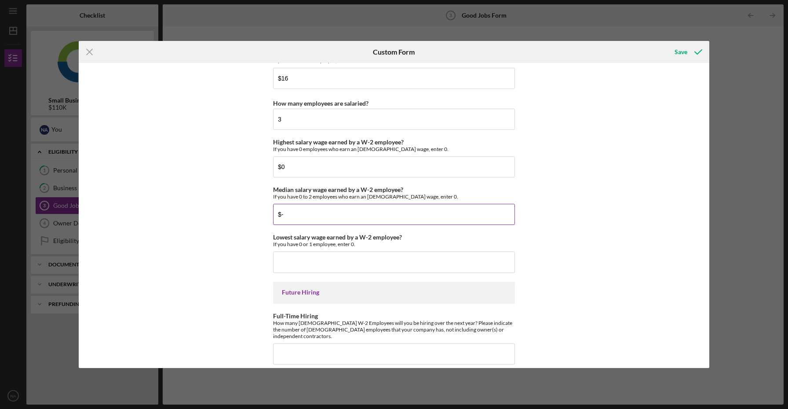
scroll to position [1857, 0]
type input "$0"
click at [325, 256] on input "Lowest salary wage earned by a W-2 employee?" at bounding box center [394, 259] width 242 height 21
type input "$0"
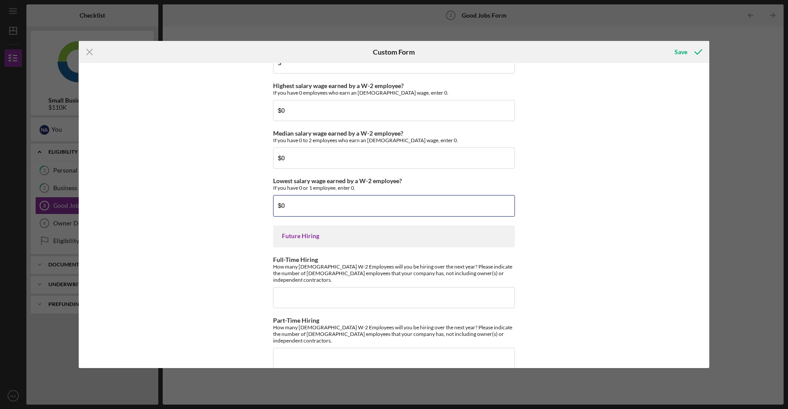
scroll to position [1911, 0]
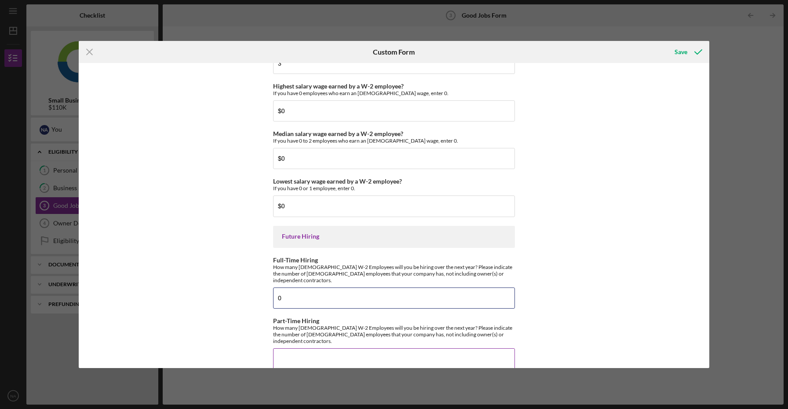
type input "0"
click at [677, 52] on div "Save" at bounding box center [681, 52] width 13 height 18
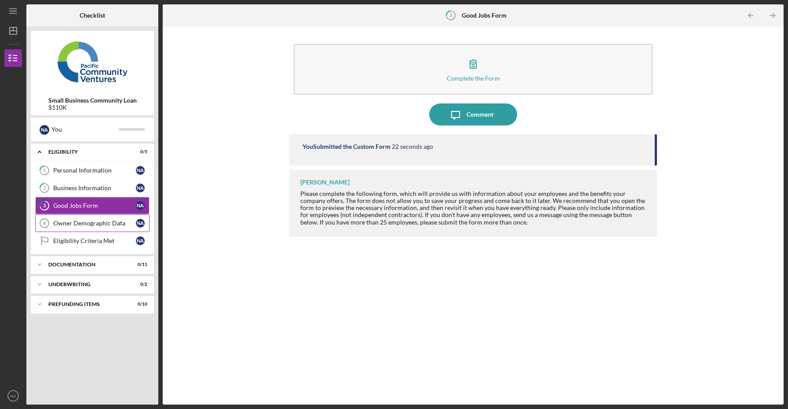
click at [115, 226] on div "Owner Demographic Data" at bounding box center [94, 223] width 83 height 7
